Goal: Transaction & Acquisition: Purchase product/service

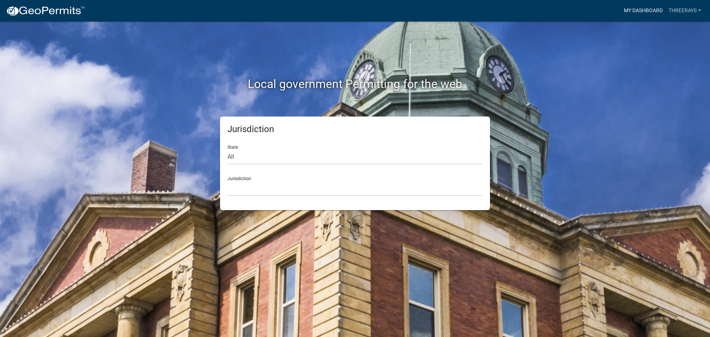
click at [643, 8] on link "My Dashboard" at bounding box center [643, 11] width 45 height 14
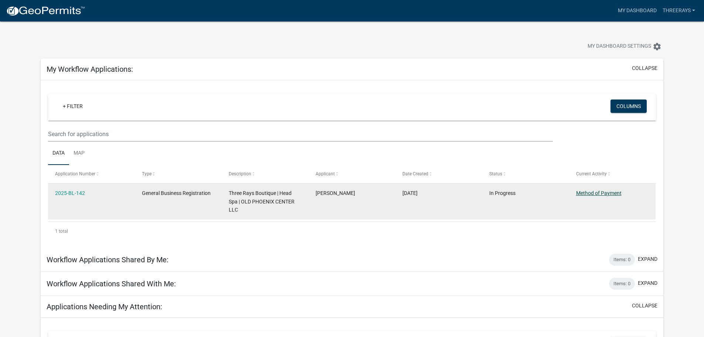
click at [581, 194] on link "Method of Payment" at bounding box center [598, 193] width 45 height 6
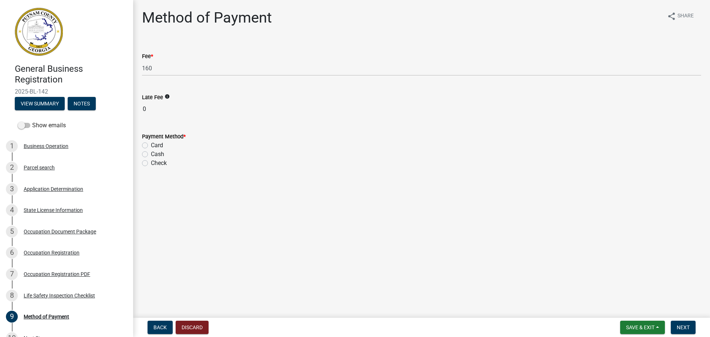
click at [159, 144] on label "Card" at bounding box center [157, 145] width 12 height 9
click at [156, 144] on input "Card" at bounding box center [153, 143] width 5 height 5
radio input "true"
click at [688, 327] on span "Next" at bounding box center [682, 327] width 13 height 6
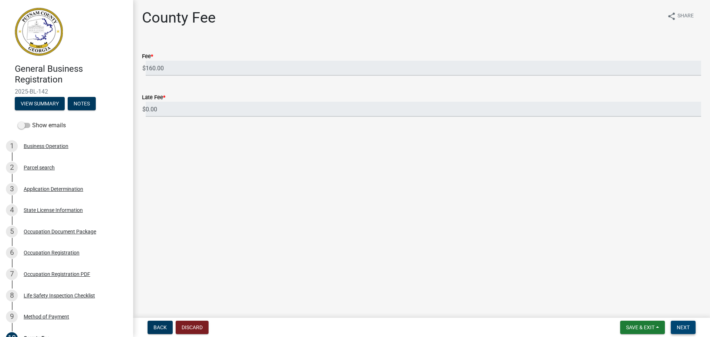
click at [687, 323] on button "Next" at bounding box center [682, 326] width 25 height 13
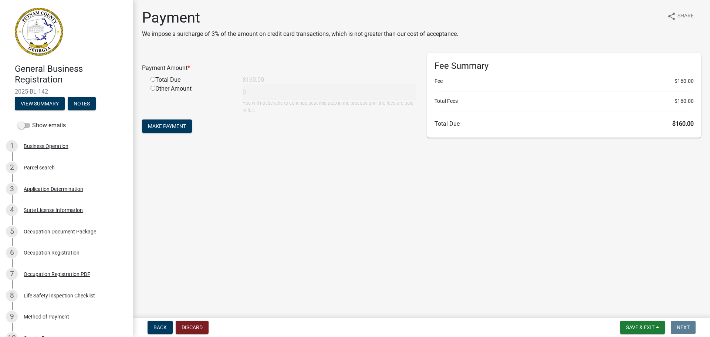
click at [153, 80] on input "radio" at bounding box center [152, 79] width 5 height 5
radio input "true"
type input "160"
click at [173, 128] on span "Make Payment" at bounding box center [167, 126] width 38 height 6
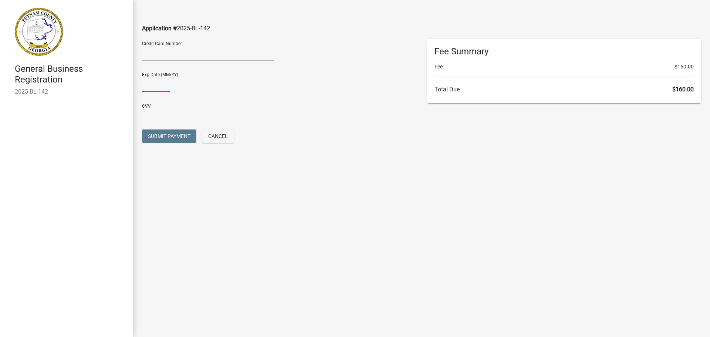
click at [155, 88] on input "text" at bounding box center [156, 84] width 28 height 15
type input "0626"
click at [152, 113] on input "text" at bounding box center [156, 115] width 28 height 15
type input "056"
click at [243, 120] on div "CVV 056" at bounding box center [279, 111] width 274 height 26
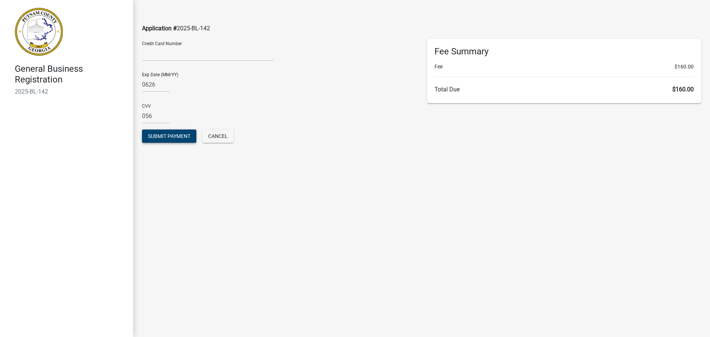
click at [172, 137] on span "Submit Payment" at bounding box center [169, 136] width 43 height 6
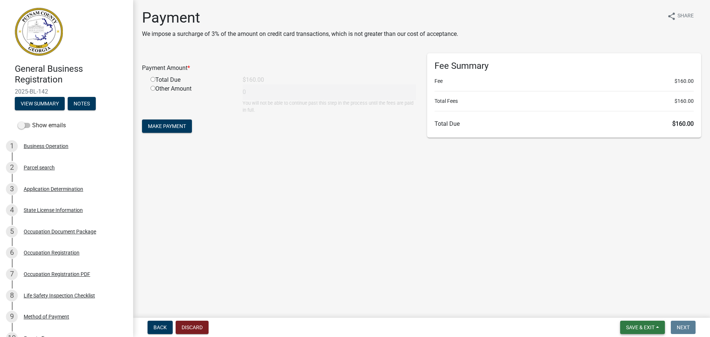
click at [633, 327] on span "Save & Exit" at bounding box center [640, 327] width 28 height 6
click at [631, 308] on button "Save & Exit" at bounding box center [634, 308] width 59 height 18
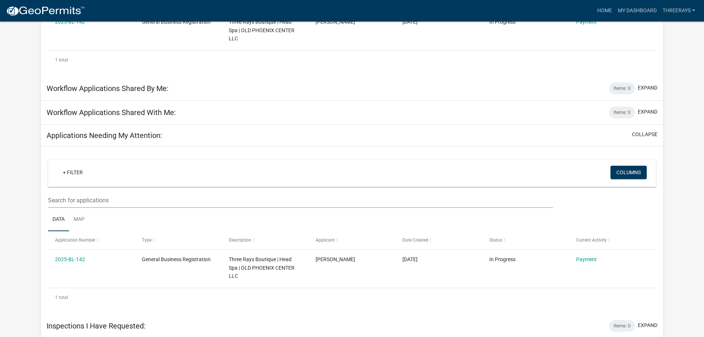
scroll to position [172, 0]
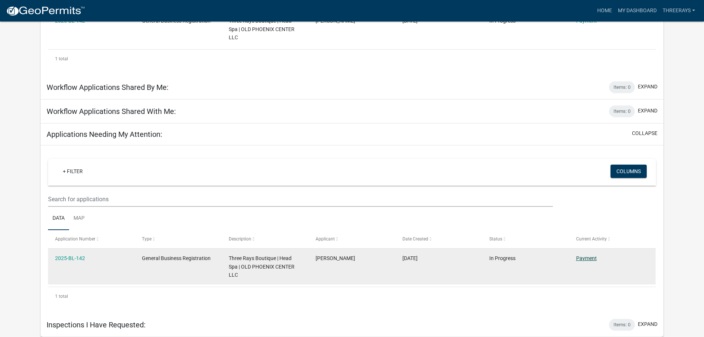
click at [585, 259] on link "Payment" at bounding box center [586, 258] width 21 height 6
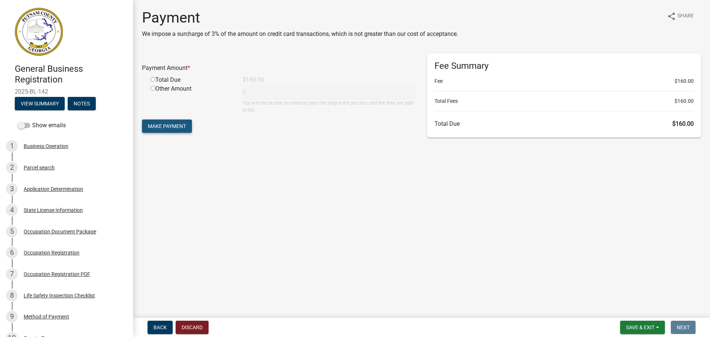
click at [184, 127] on span "Make Payment" at bounding box center [167, 126] width 38 height 6
click at [151, 88] on input "radio" at bounding box center [152, 88] width 5 height 5
radio input "true"
type input "160"
click at [162, 130] on button "Make Payment" at bounding box center [167, 125] width 50 height 13
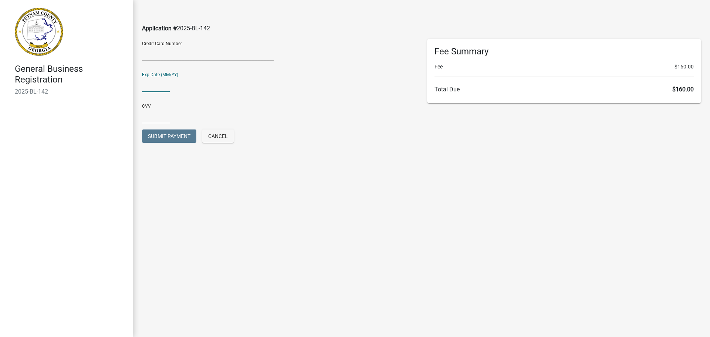
click at [150, 85] on input "text" at bounding box center [156, 84] width 28 height 15
type input "0927"
click at [153, 122] on input "text" at bounding box center [156, 115] width 28 height 15
type input "3"
type input "634"
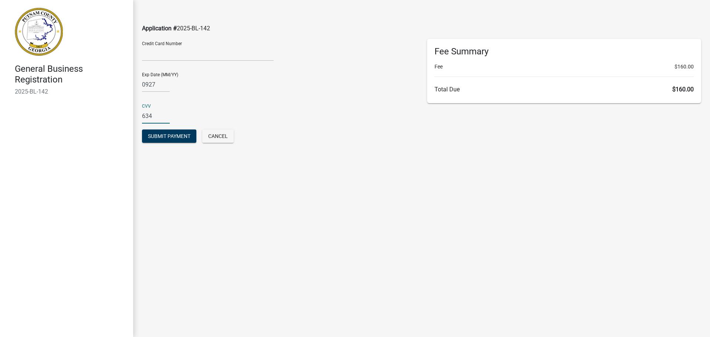
click at [203, 101] on div "CVV 634" at bounding box center [279, 111] width 274 height 26
click at [149, 86] on input "0927" at bounding box center [156, 84] width 28 height 15
type input "09/27"
click at [173, 133] on span "Submit Payment" at bounding box center [169, 136] width 43 height 6
